Goal: Check status: Check status

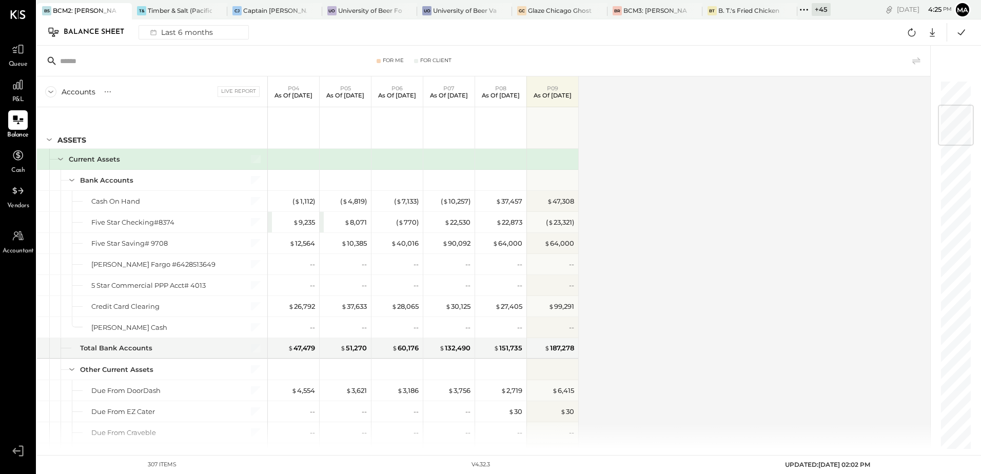
scroll to position [205, 0]
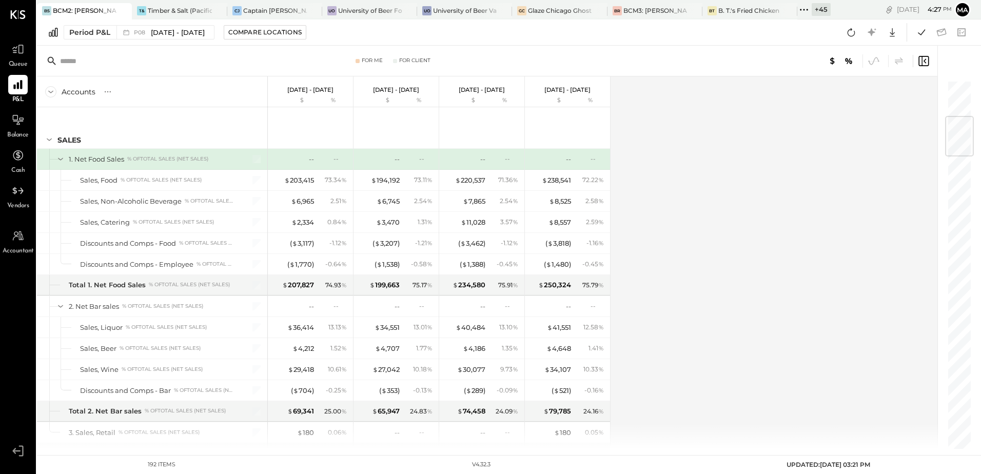
scroll to position [308, 0]
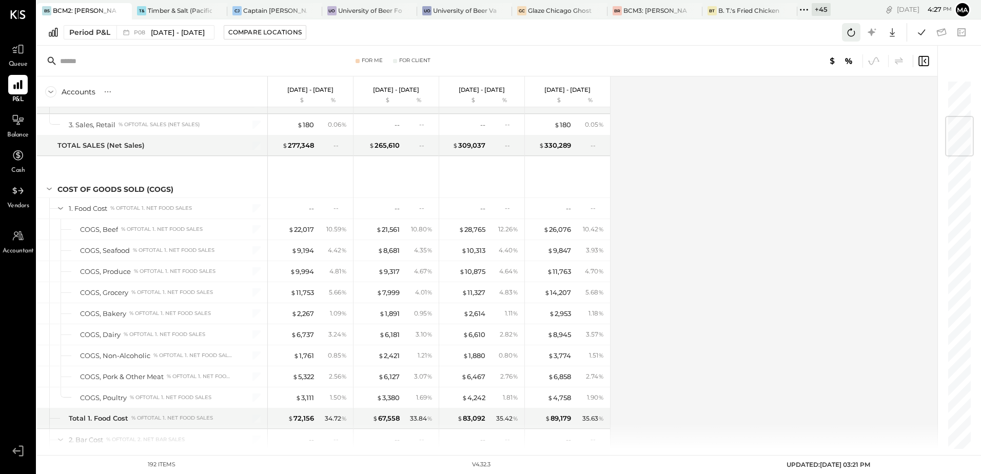
click at [851, 26] on icon at bounding box center [851, 32] width 13 height 13
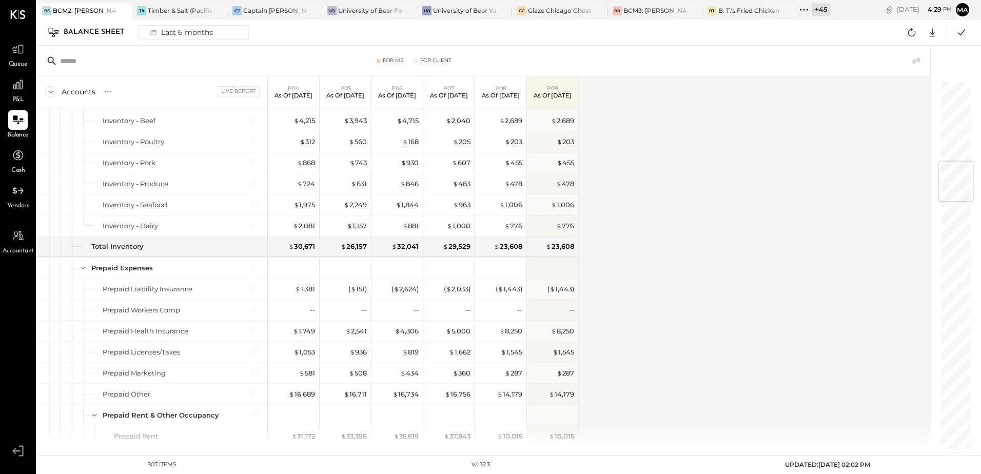
scroll to position [667, 0]
